Goal: Find specific page/section

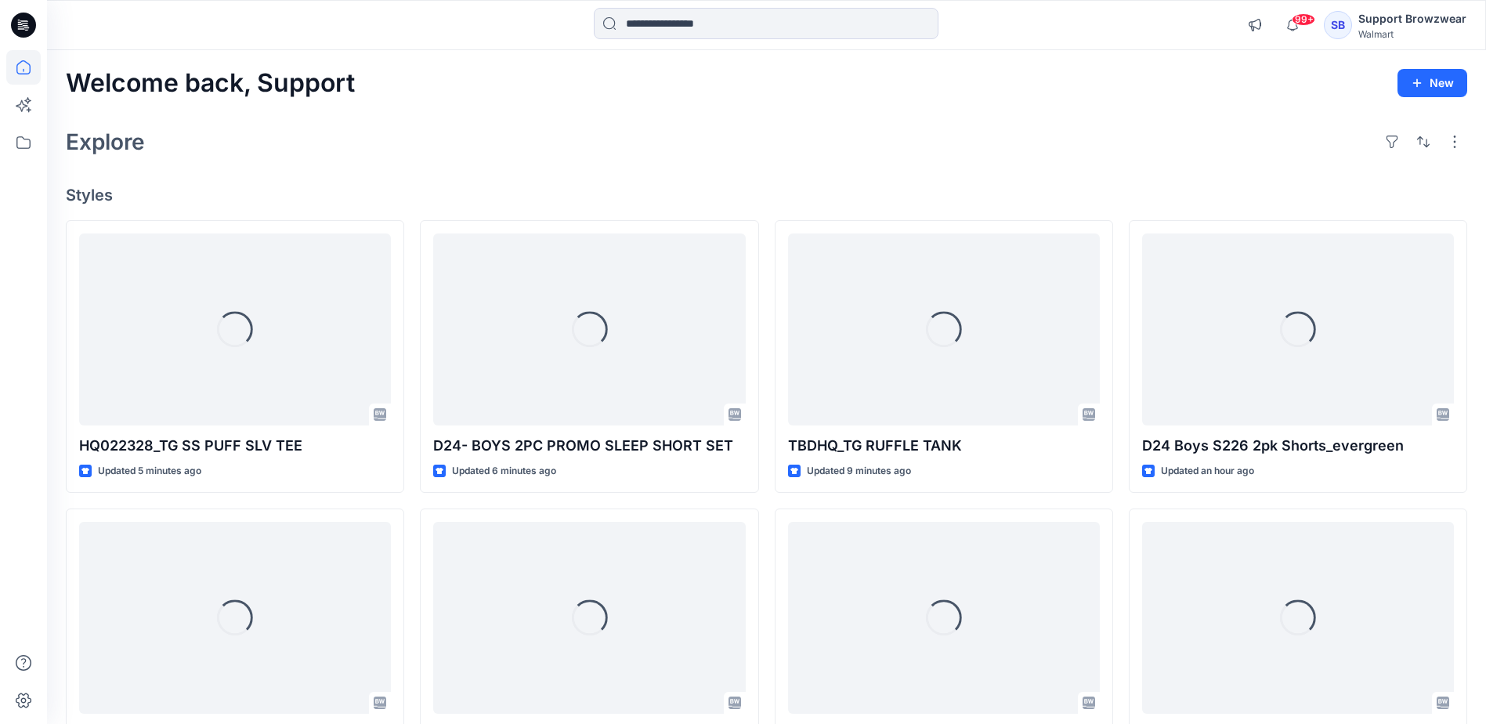
click at [1351, 24] on div "SB" at bounding box center [1338, 25] width 28 height 28
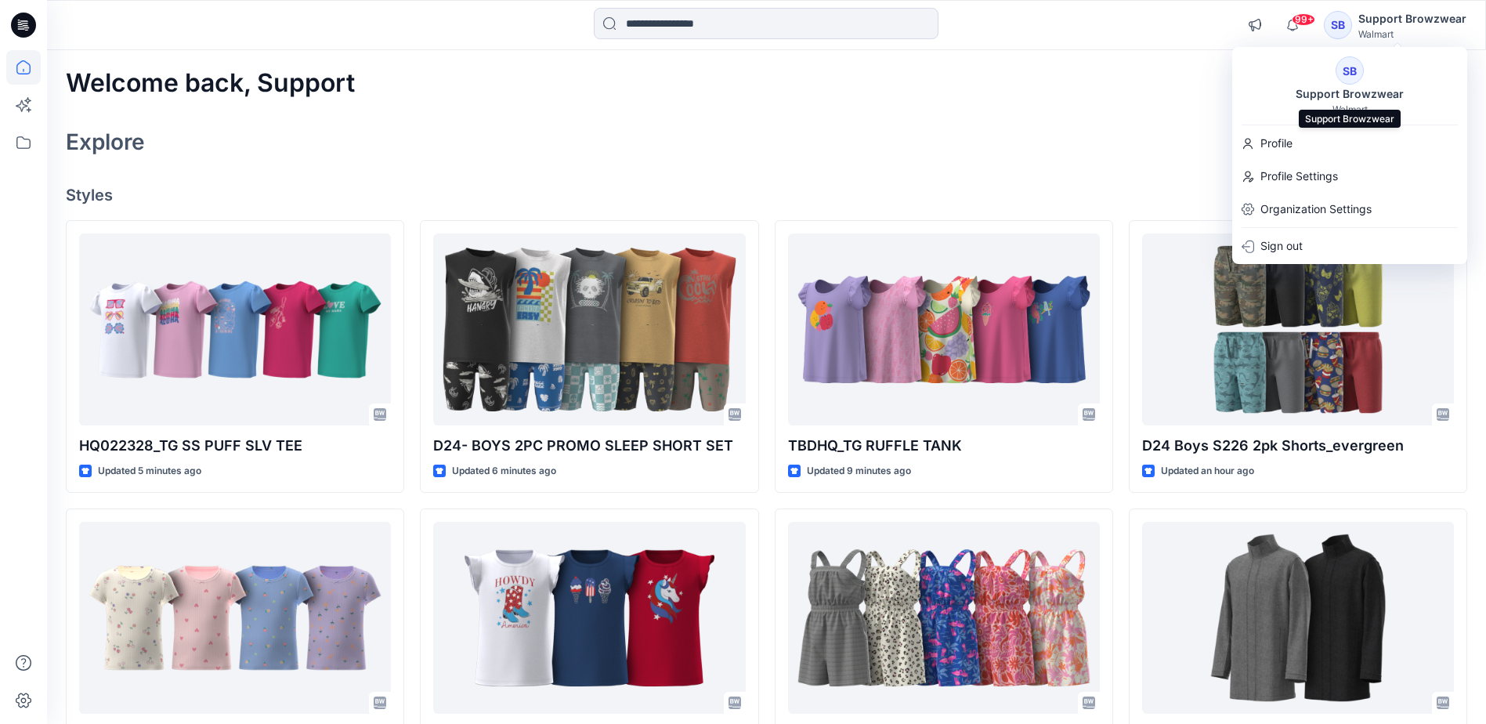
click at [1357, 93] on div "Support Browzwear" at bounding box center [1349, 94] width 127 height 19
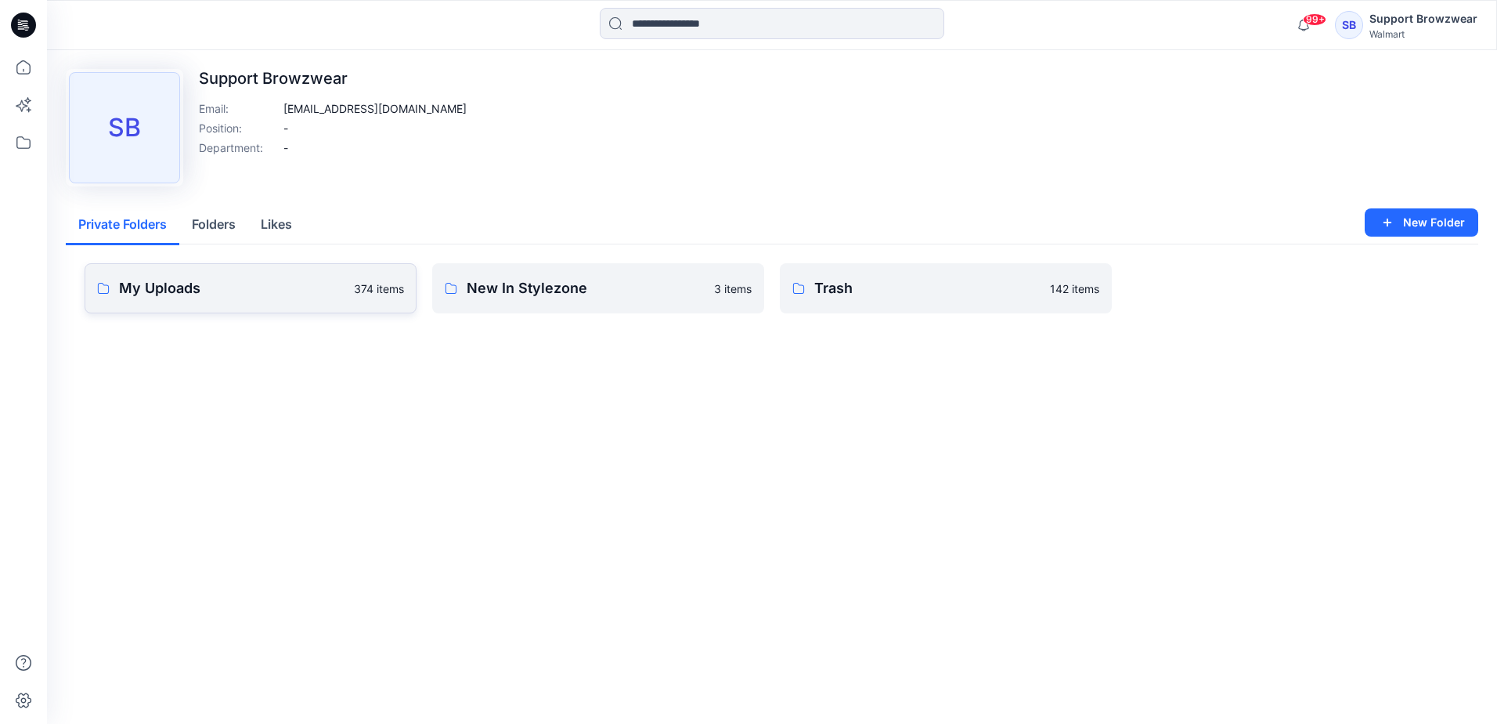
click at [273, 294] on p "My Uploads" at bounding box center [232, 288] width 226 height 22
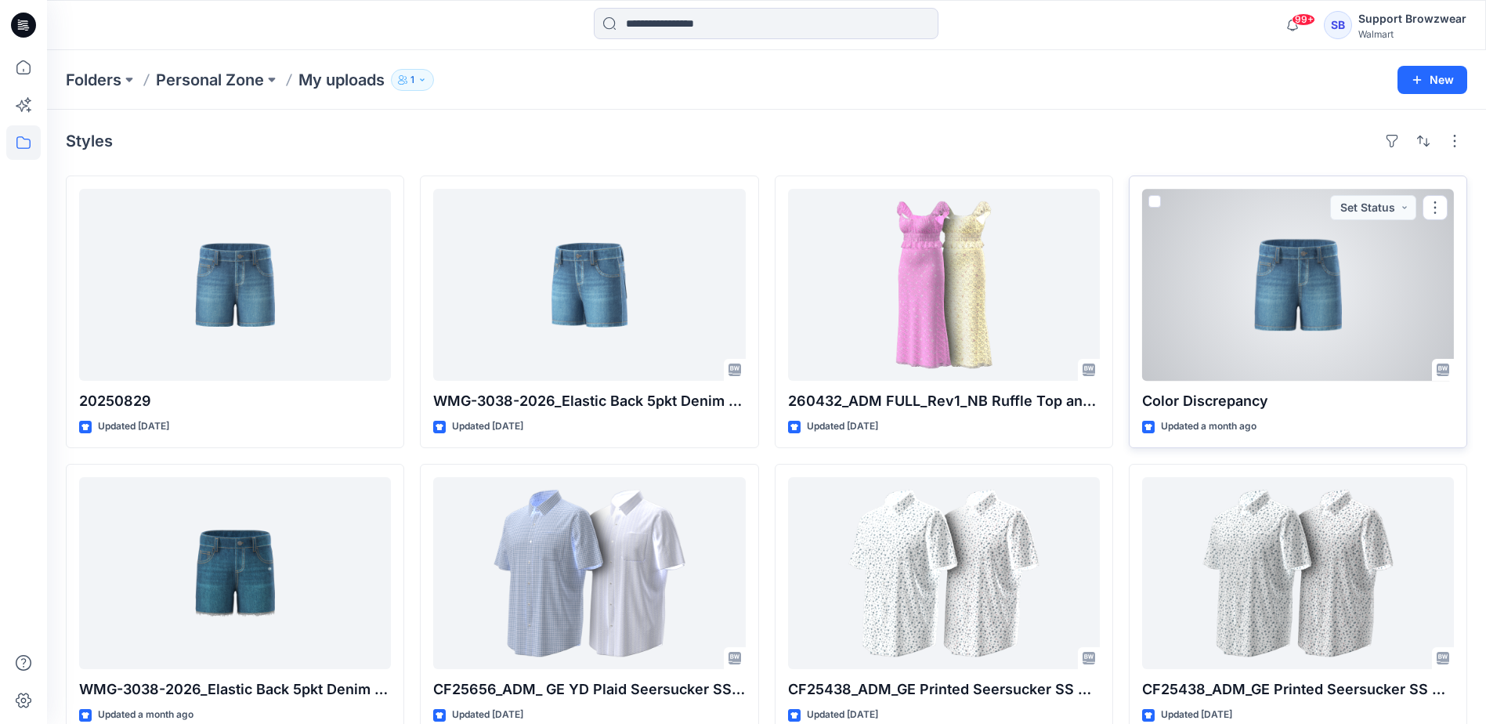
click at [1174, 332] on div at bounding box center [1298, 285] width 312 height 192
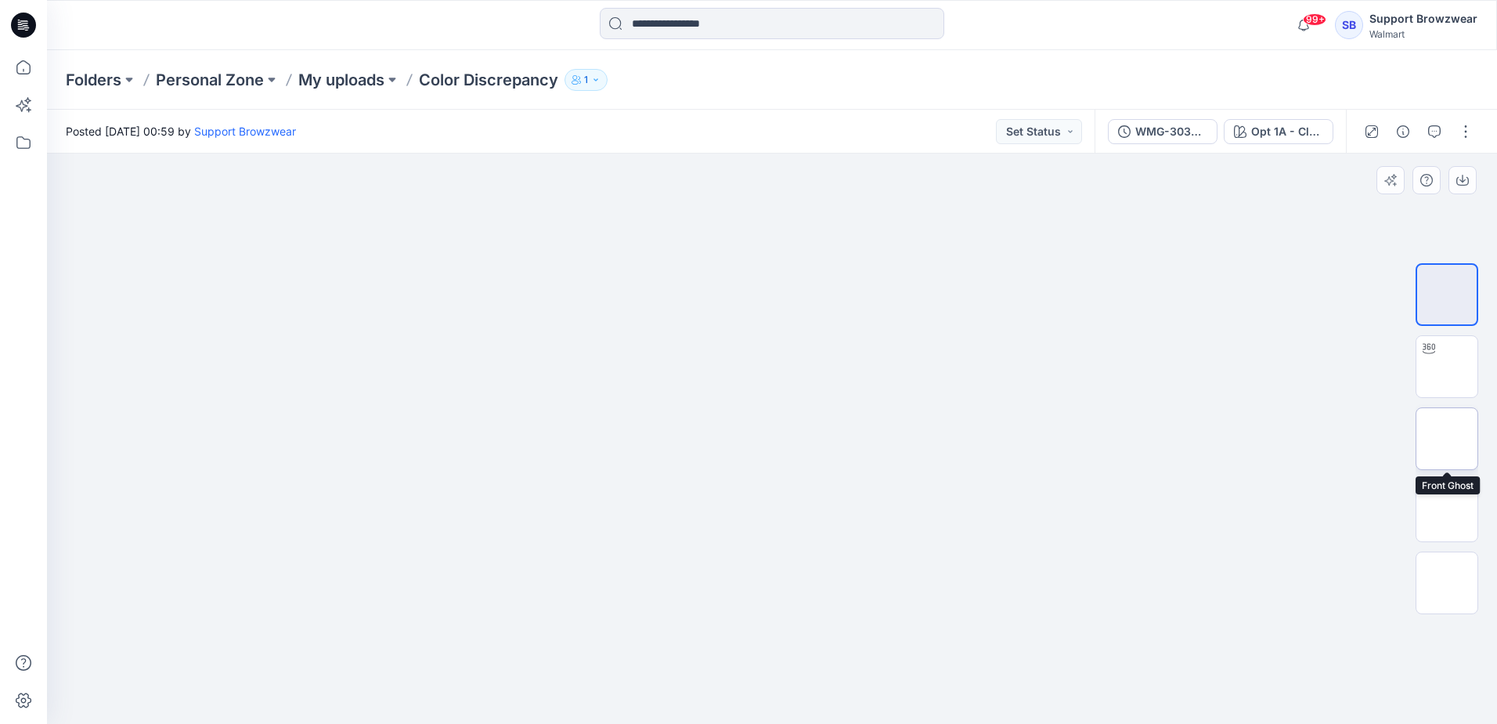
click at [1447, 439] on img at bounding box center [1447, 439] width 0 height 0
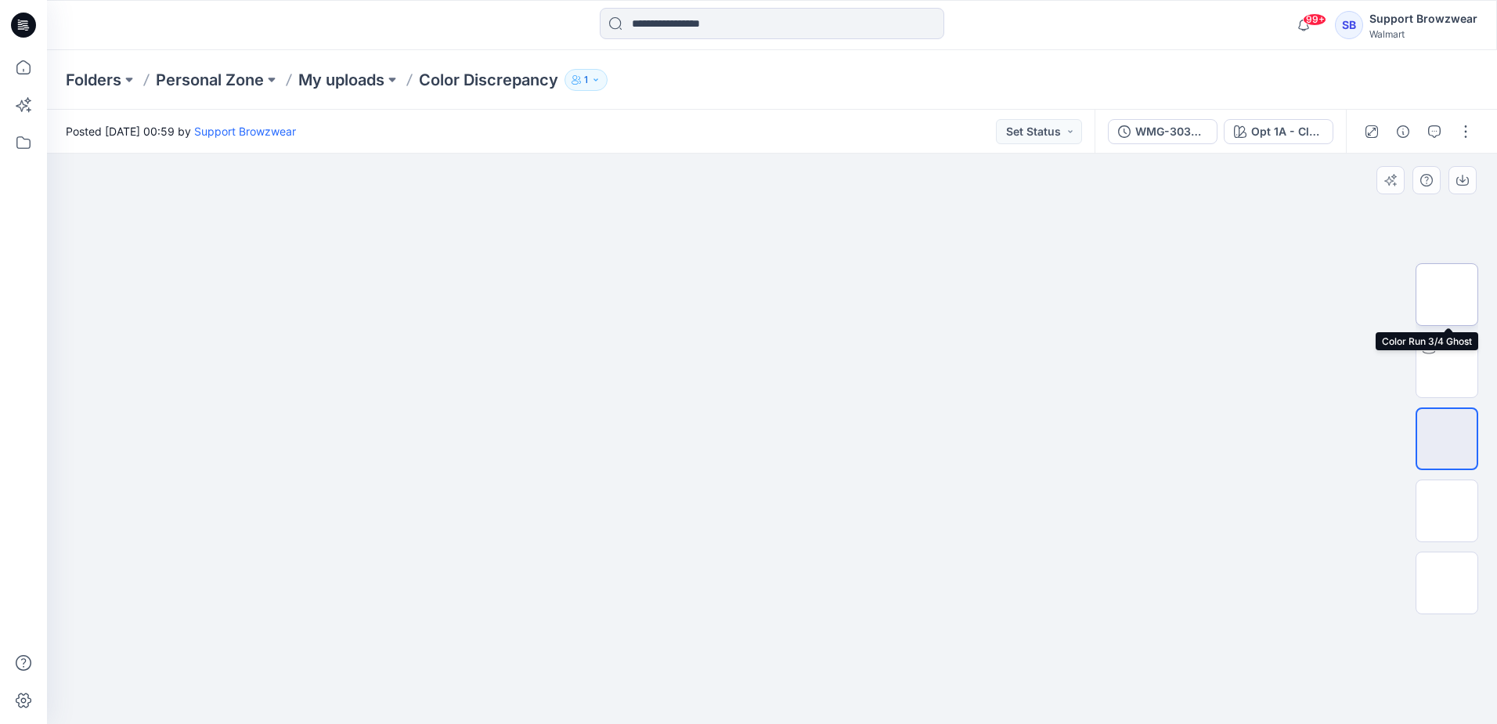
click at [1447, 294] on img at bounding box center [1447, 294] width 0 height 0
